Goal: Transaction & Acquisition: Download file/media

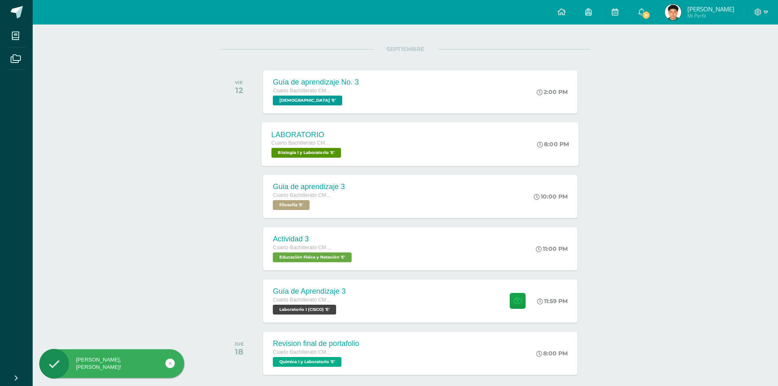
scroll to position [123, 0]
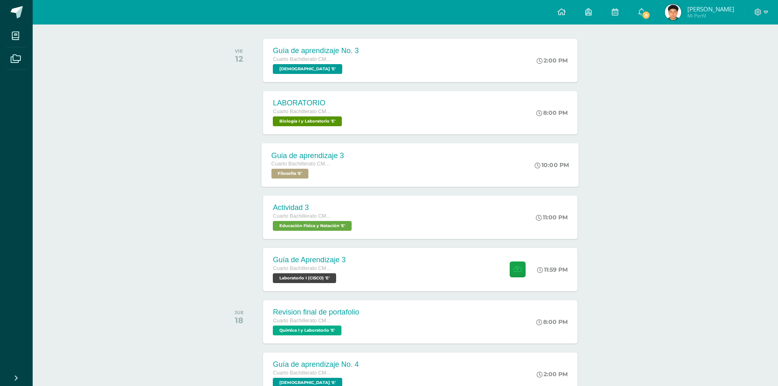
click at [346, 157] on div "Guia de aprendizaje 3 Cuarto Bachillerato CMP Bachillerato en CCLL con Orientac…" at bounding box center [308, 165] width 92 height 44
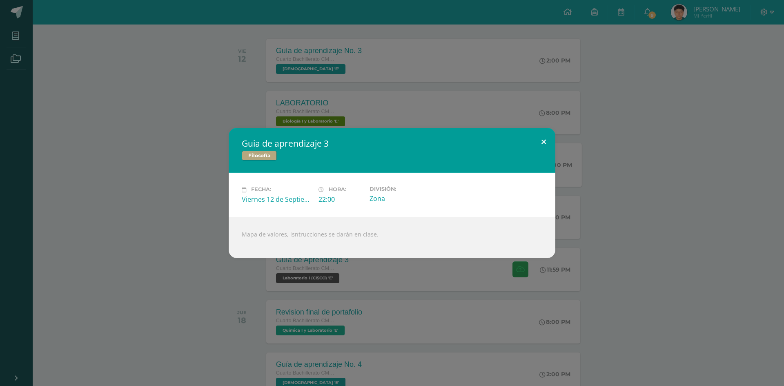
click at [539, 143] on button at bounding box center [543, 142] width 23 height 28
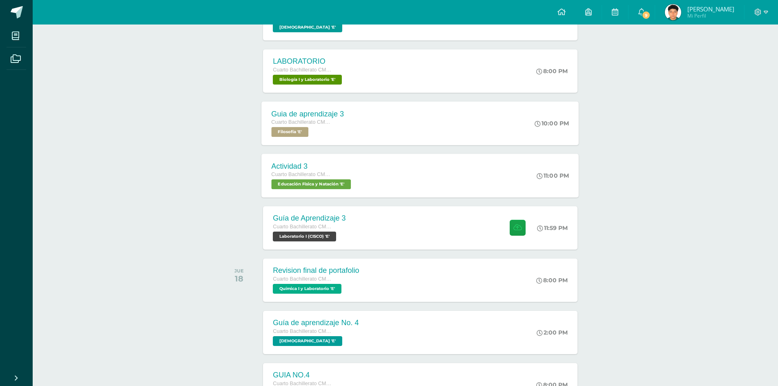
scroll to position [204, 0]
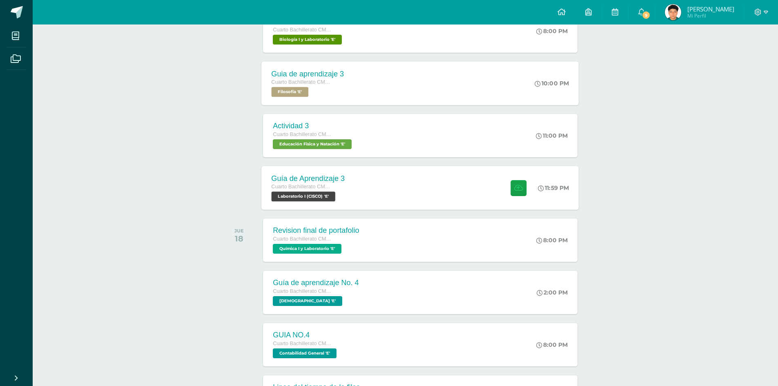
click at [352, 179] on div "Guía de Aprendizaje 3 Cuarto Bachillerato CMP Bachillerato en CCLL con Orientac…" at bounding box center [308, 188] width 93 height 44
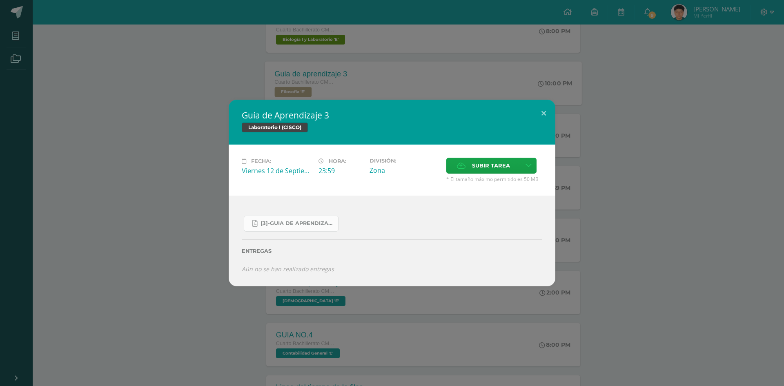
click at [295, 223] on span "[3]-GUIA DE APRENDIZAJE 3 IV [PERSON_NAME] CISCO UNIDAD 4.pdf" at bounding box center [298, 223] width 74 height 7
click at [545, 111] on button at bounding box center [543, 114] width 23 height 28
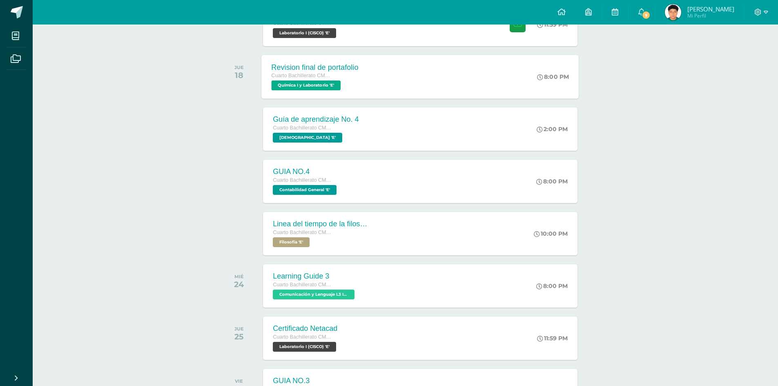
scroll to position [327, 0]
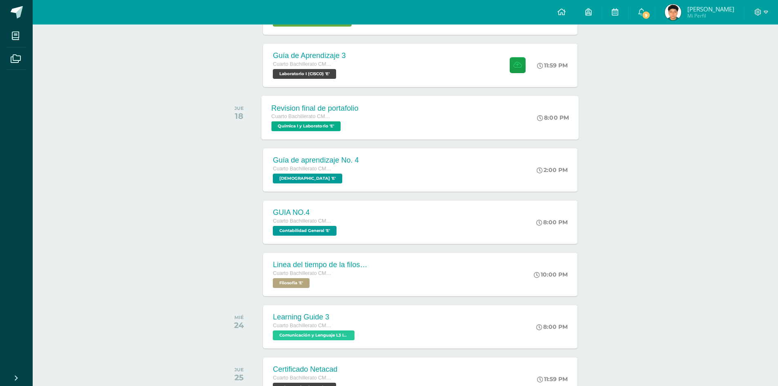
click at [491, 121] on div "Revision final de portafolio Cuarto Bachillerato CMP Bachillerato en CCLL con O…" at bounding box center [420, 118] width 317 height 44
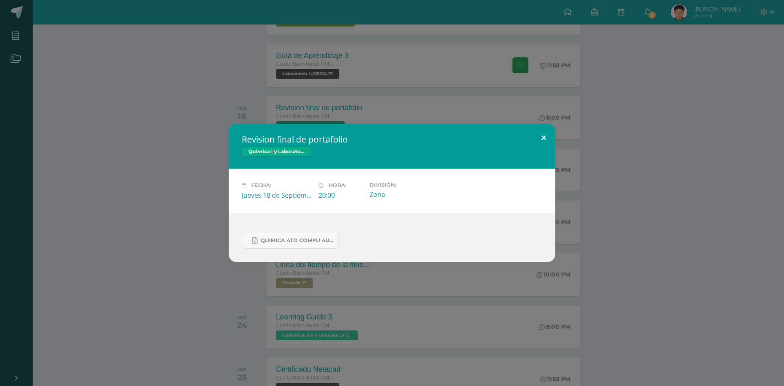
click at [546, 134] on button at bounding box center [543, 138] width 23 height 28
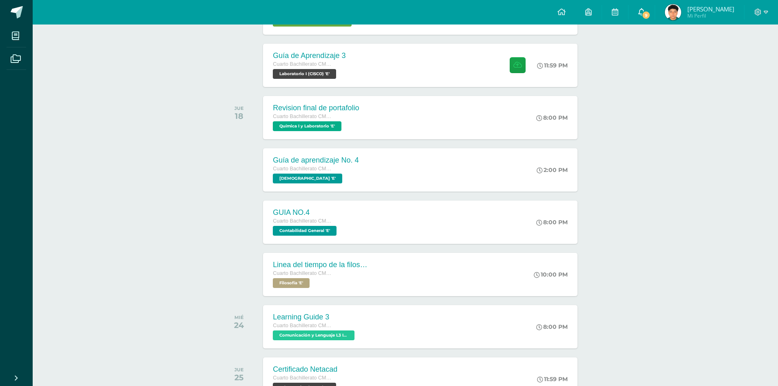
click at [643, 12] on icon at bounding box center [642, 11] width 7 height 7
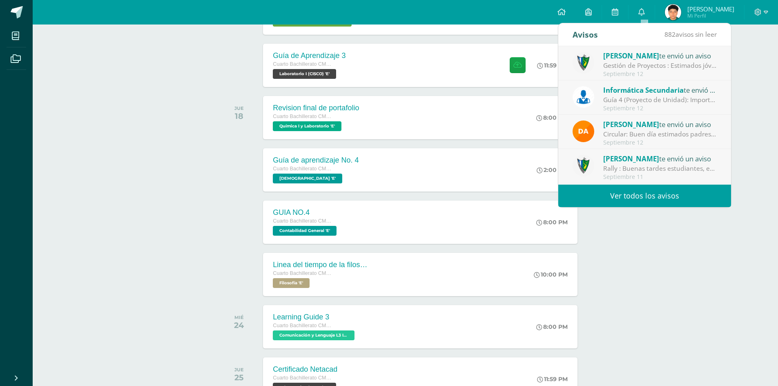
click at [675, 58] on div "[PERSON_NAME] te envió un aviso" at bounding box center [660, 55] width 114 height 11
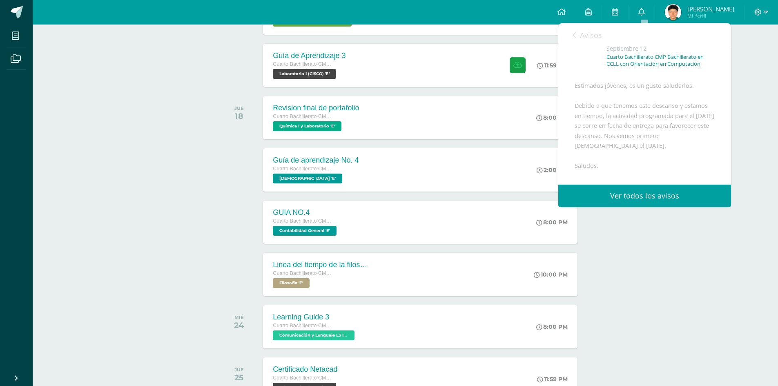
scroll to position [121, 0]
click at [576, 39] on link "Avisos" at bounding box center [587, 34] width 29 height 23
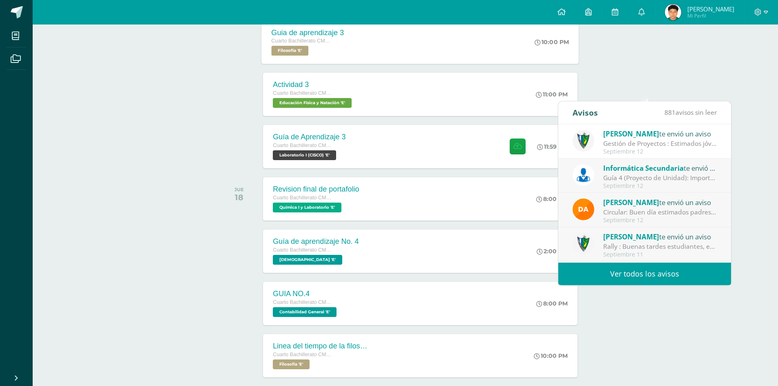
scroll to position [245, 0]
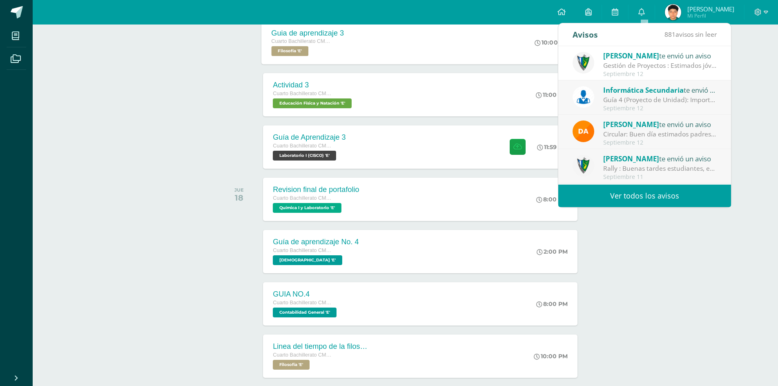
click at [651, 104] on div "Guía 4 (Proyecto de Unidad): Importante: La siguiente tarea se recibirá según l…" at bounding box center [660, 99] width 114 height 9
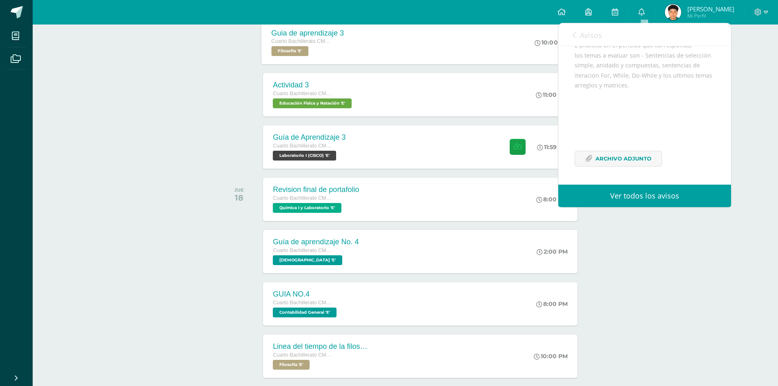
scroll to position [180, 0]
click at [601, 156] on span "Archivo Adjunto" at bounding box center [624, 158] width 56 height 15
